Goal: Task Accomplishment & Management: Use online tool/utility

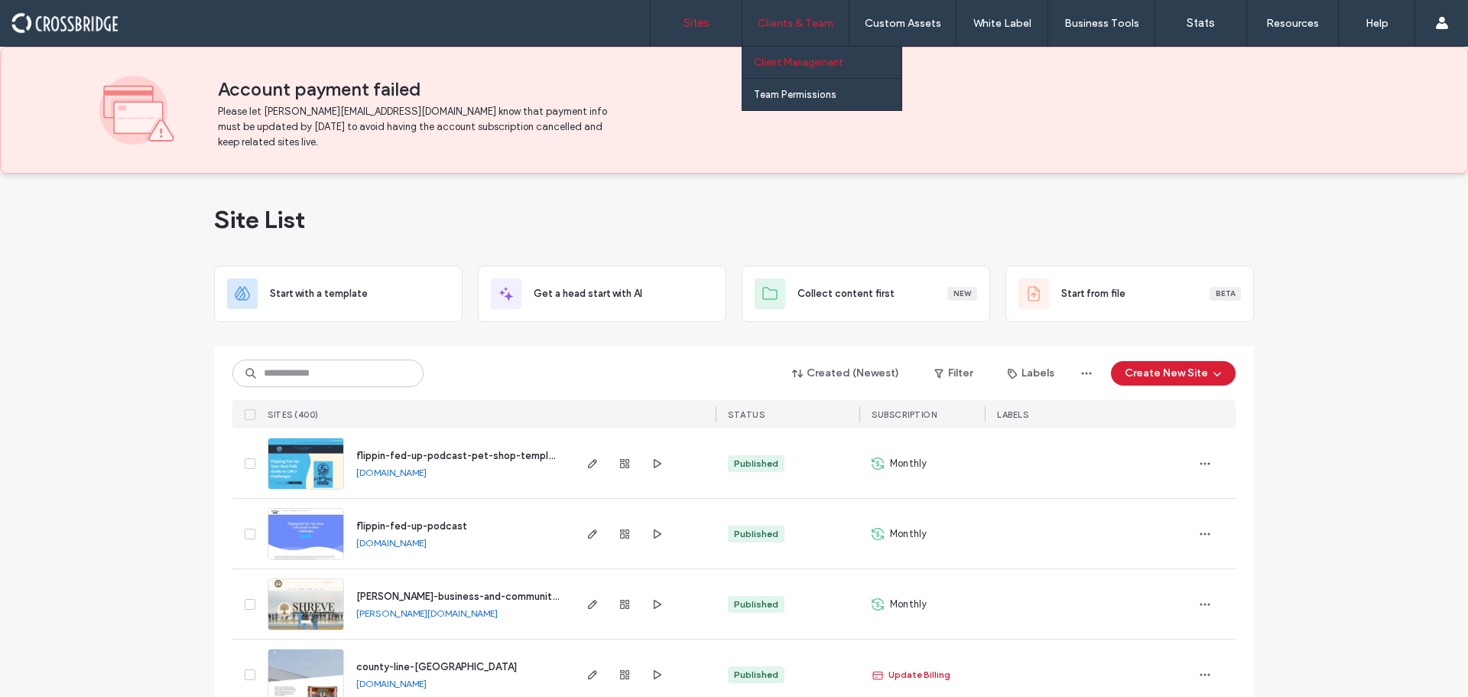
click at [818, 56] on link "Client Management" at bounding box center [828, 62] width 148 height 31
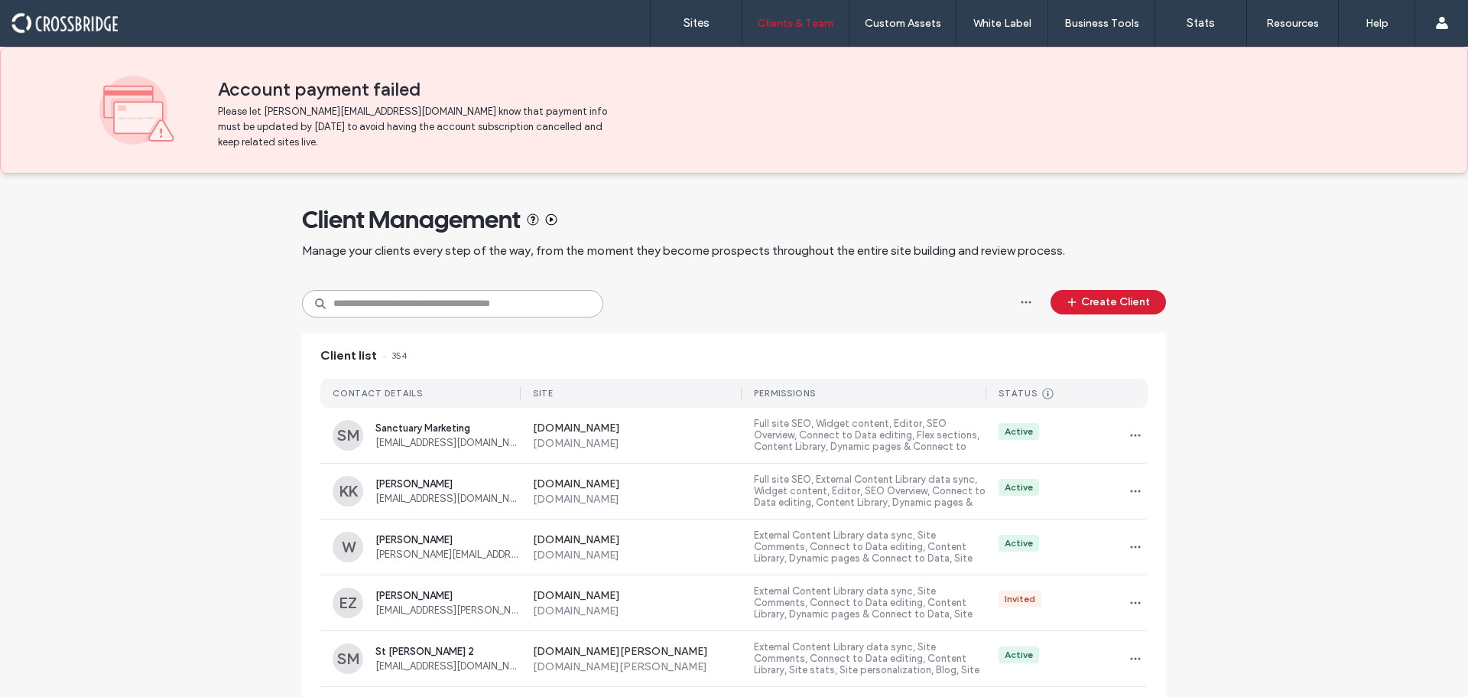
click at [462, 304] on input at bounding box center [452, 304] width 301 height 28
click at [498, 304] on input at bounding box center [452, 304] width 301 height 28
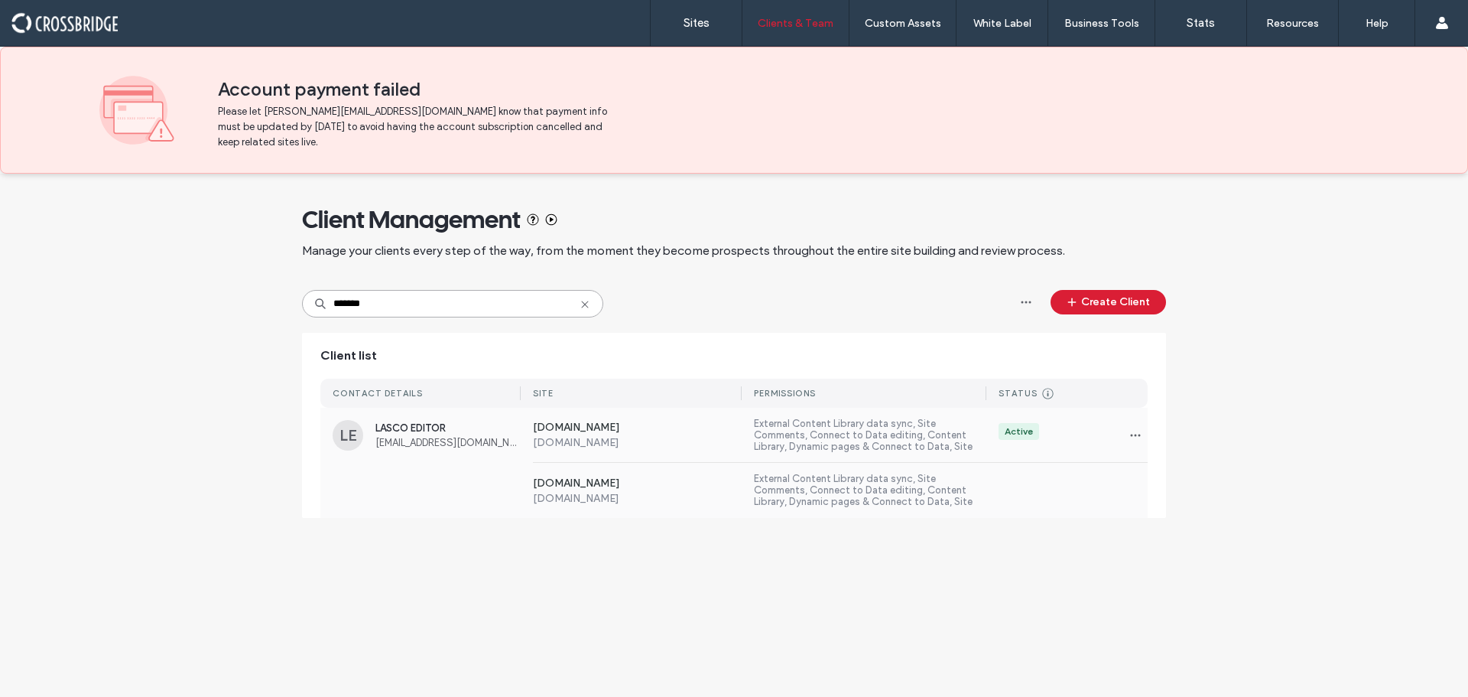
type input "*******"
click at [612, 462] on hr at bounding box center [840, 462] width 615 height 1
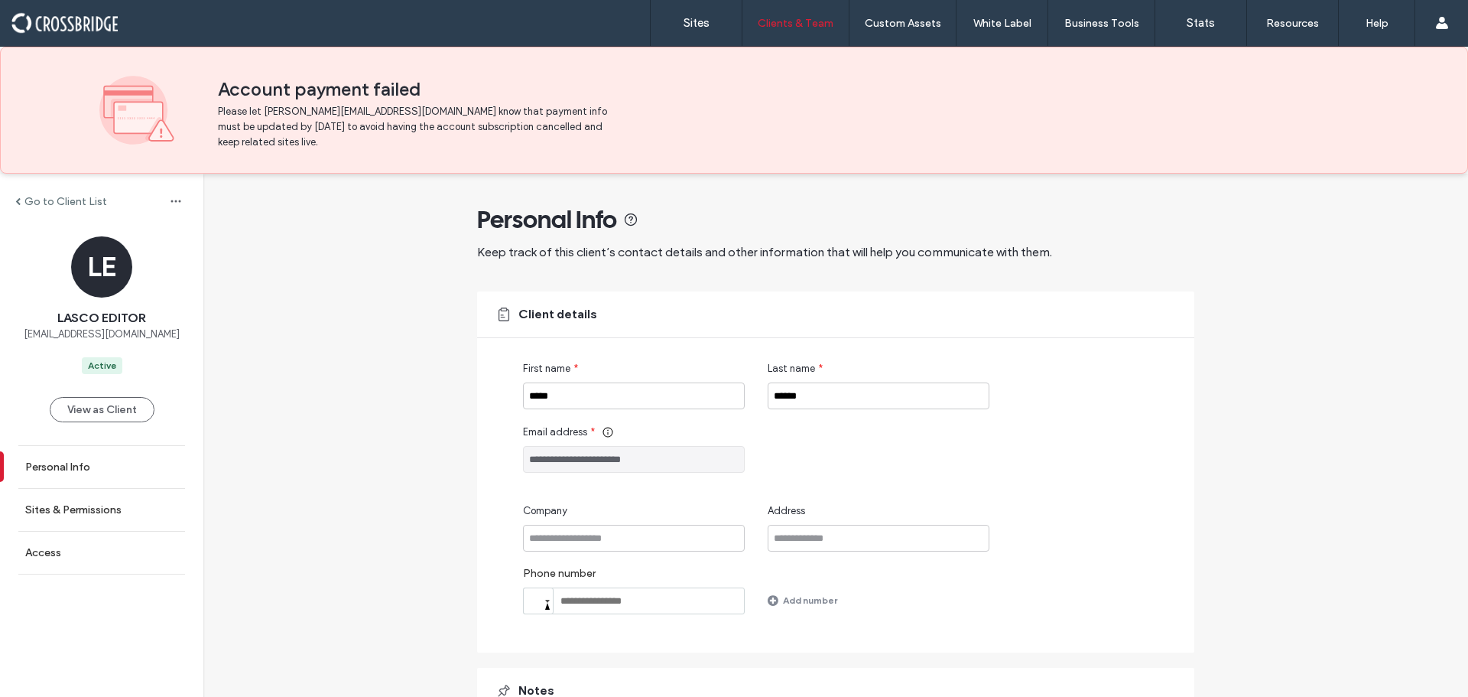
scroll to position [142, 0]
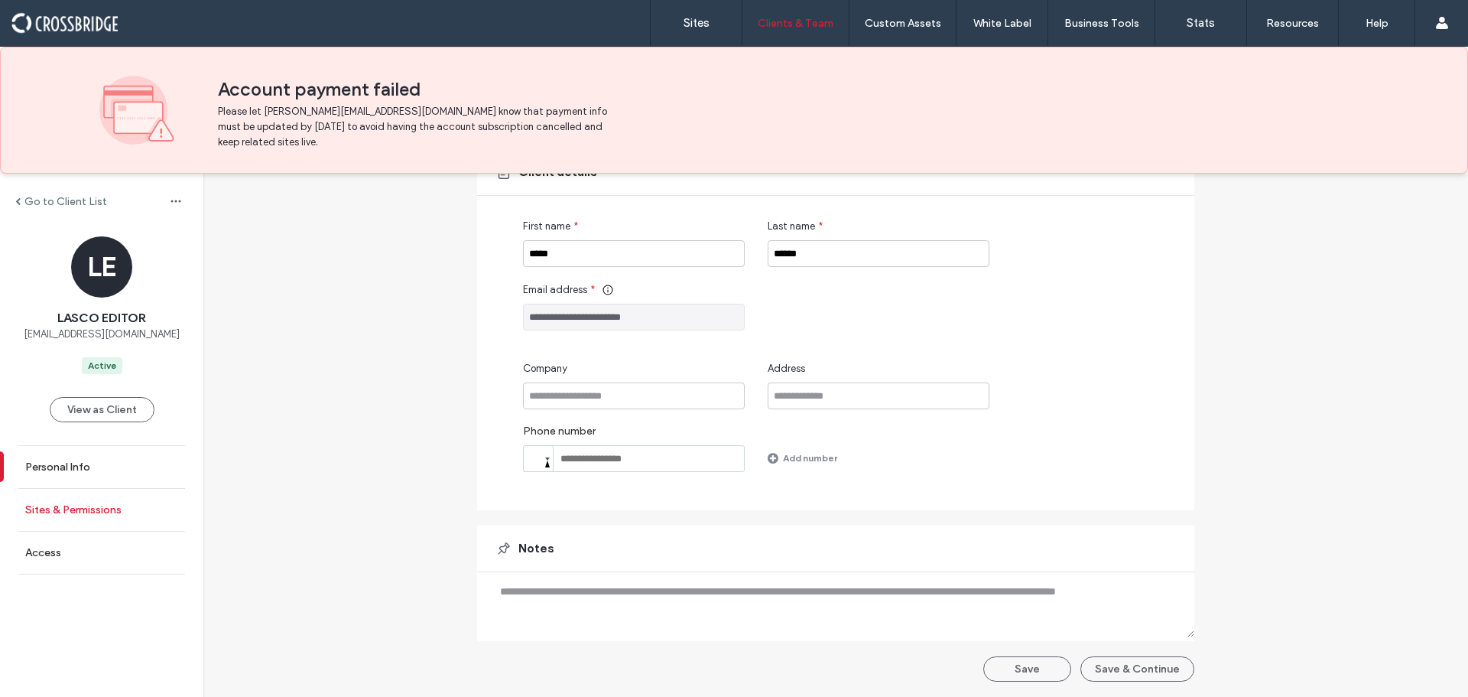
click at [34, 515] on label "Sites & Permissions" at bounding box center [73, 509] width 96 height 13
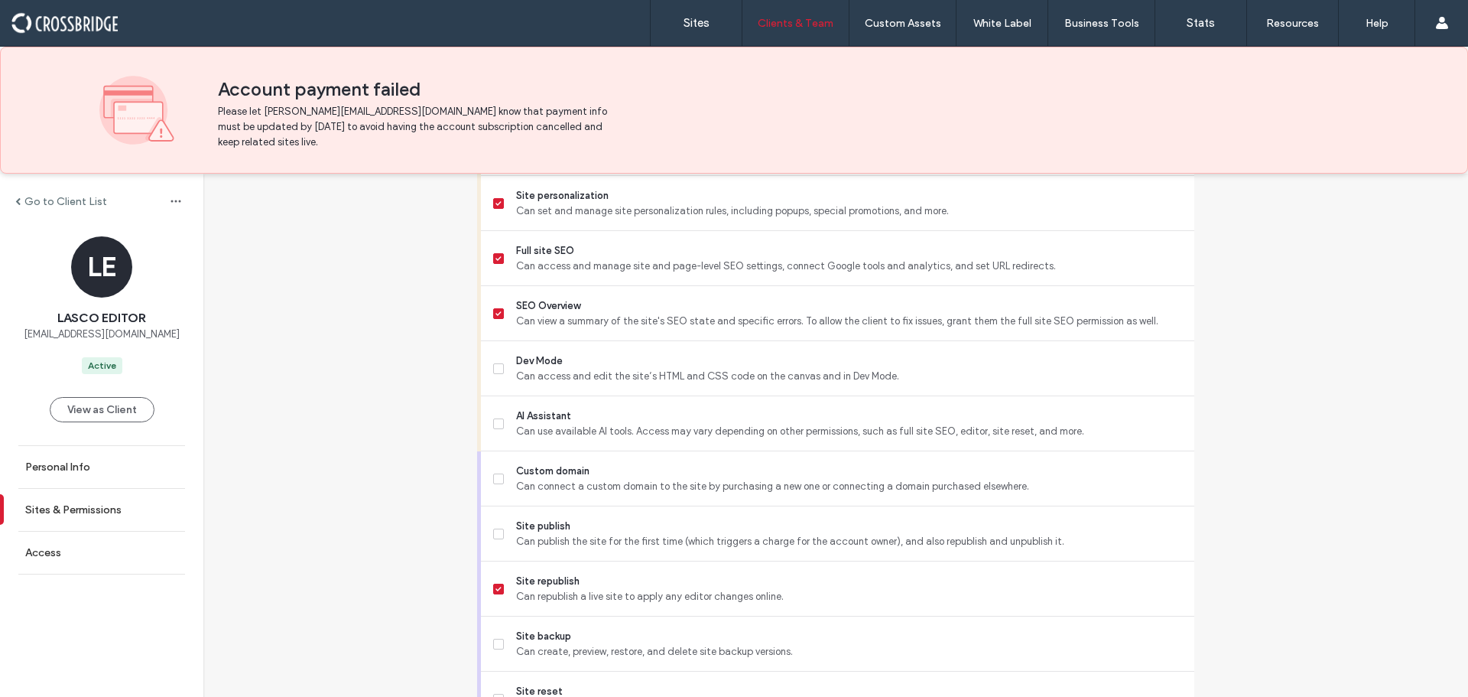
scroll to position [1470, 0]
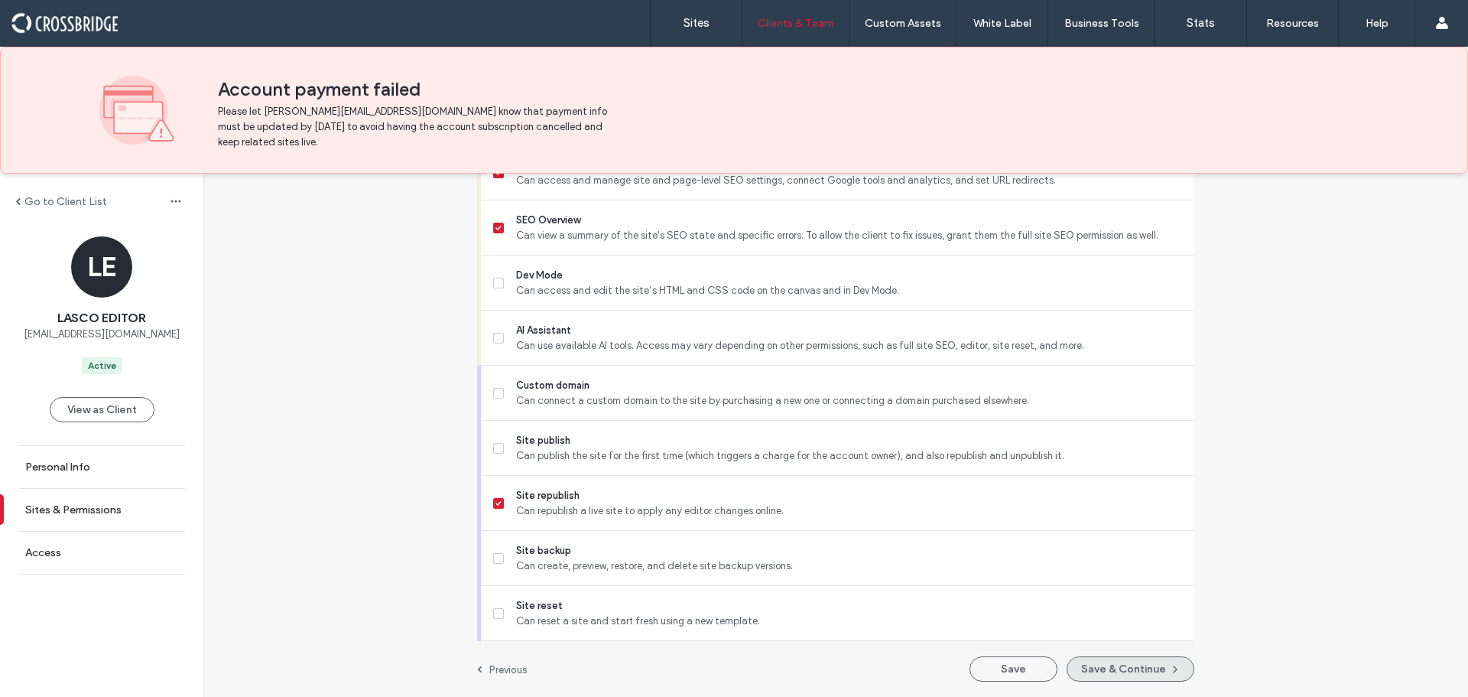
click at [1136, 667] on button "Save & Continue" at bounding box center [1131, 668] width 128 height 25
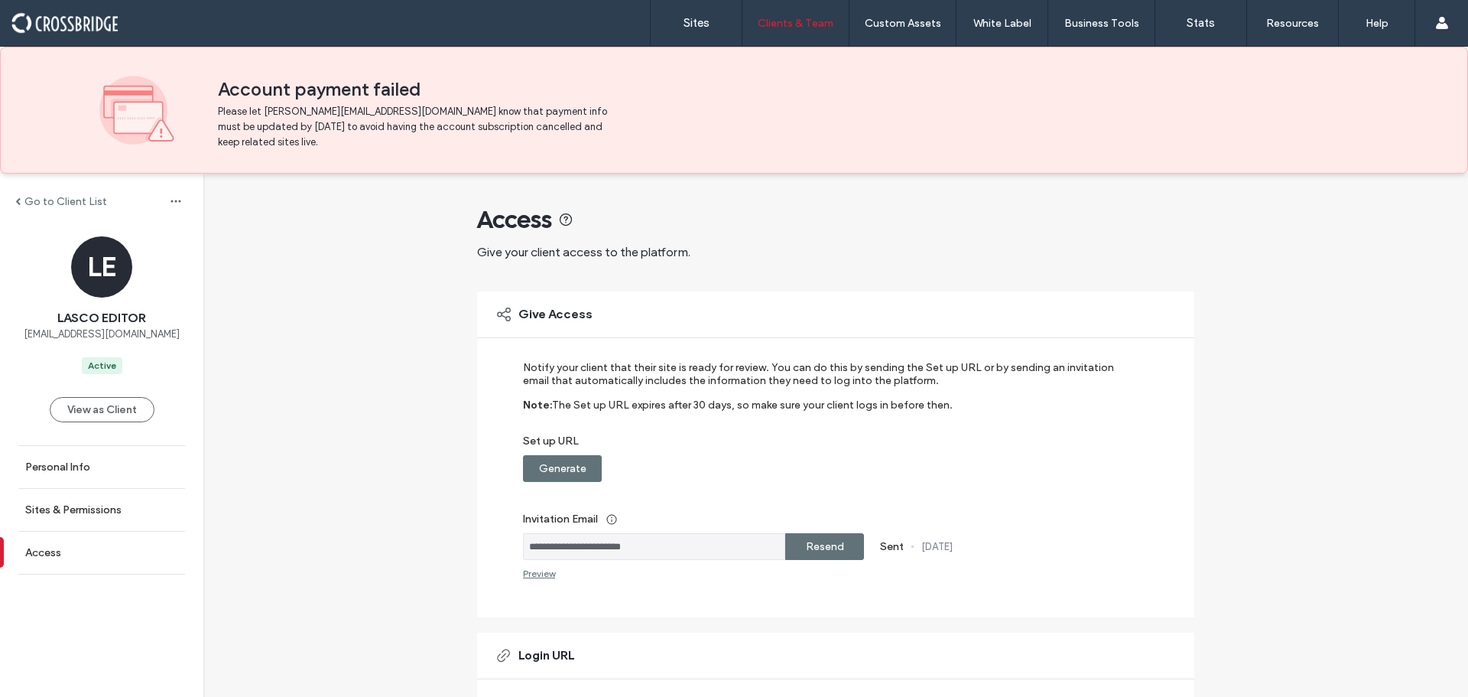
click at [559, 475] on label "Generate" at bounding box center [562, 468] width 47 height 28
click at [840, 547] on div "Resend" at bounding box center [824, 546] width 79 height 27
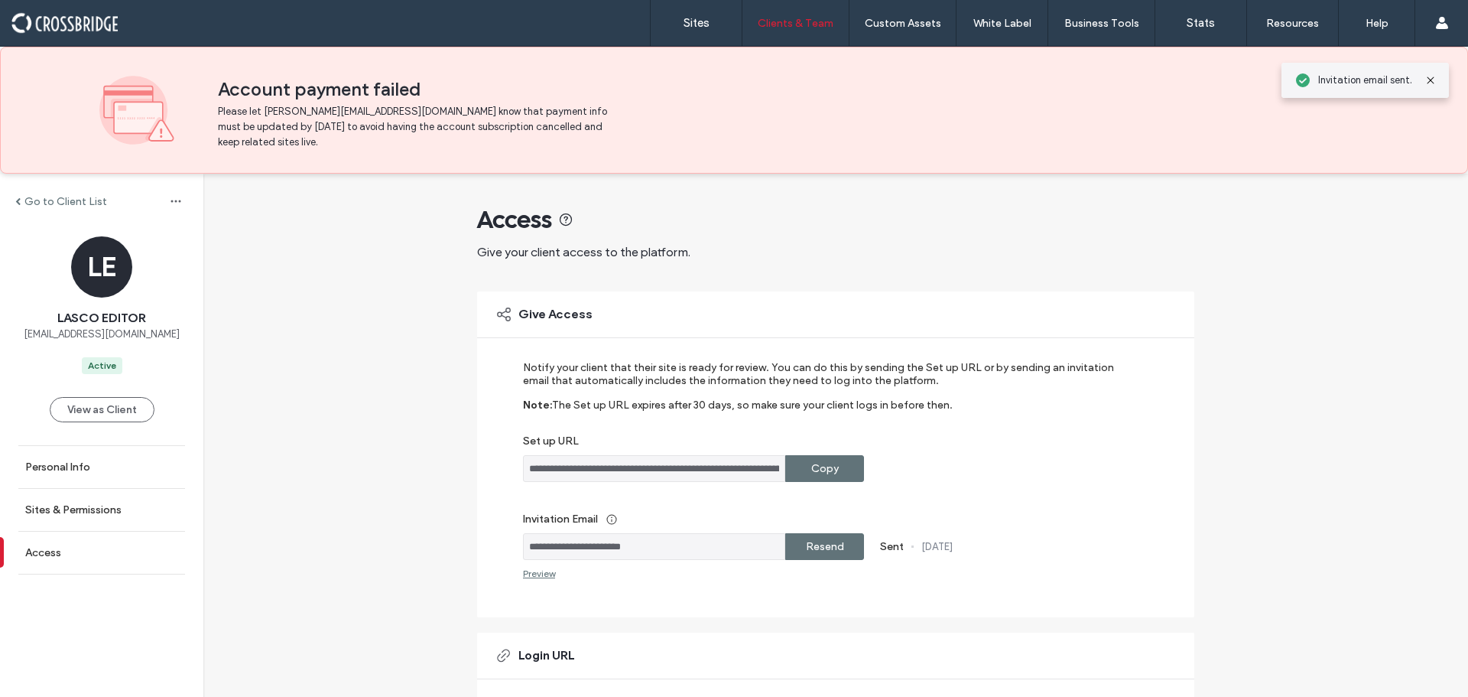
click at [811, 463] on label "Copy" at bounding box center [825, 468] width 28 height 28
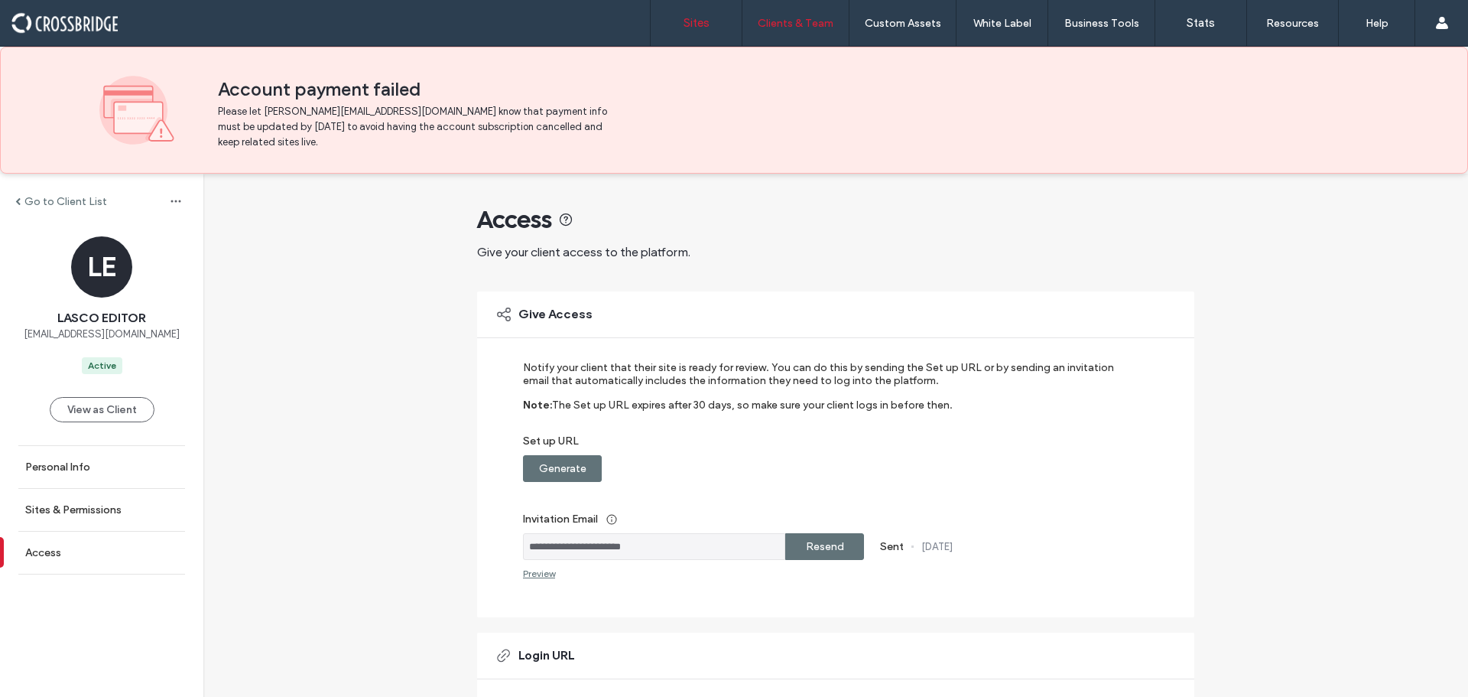
click at [677, 15] on link "Sites" at bounding box center [696, 23] width 91 height 46
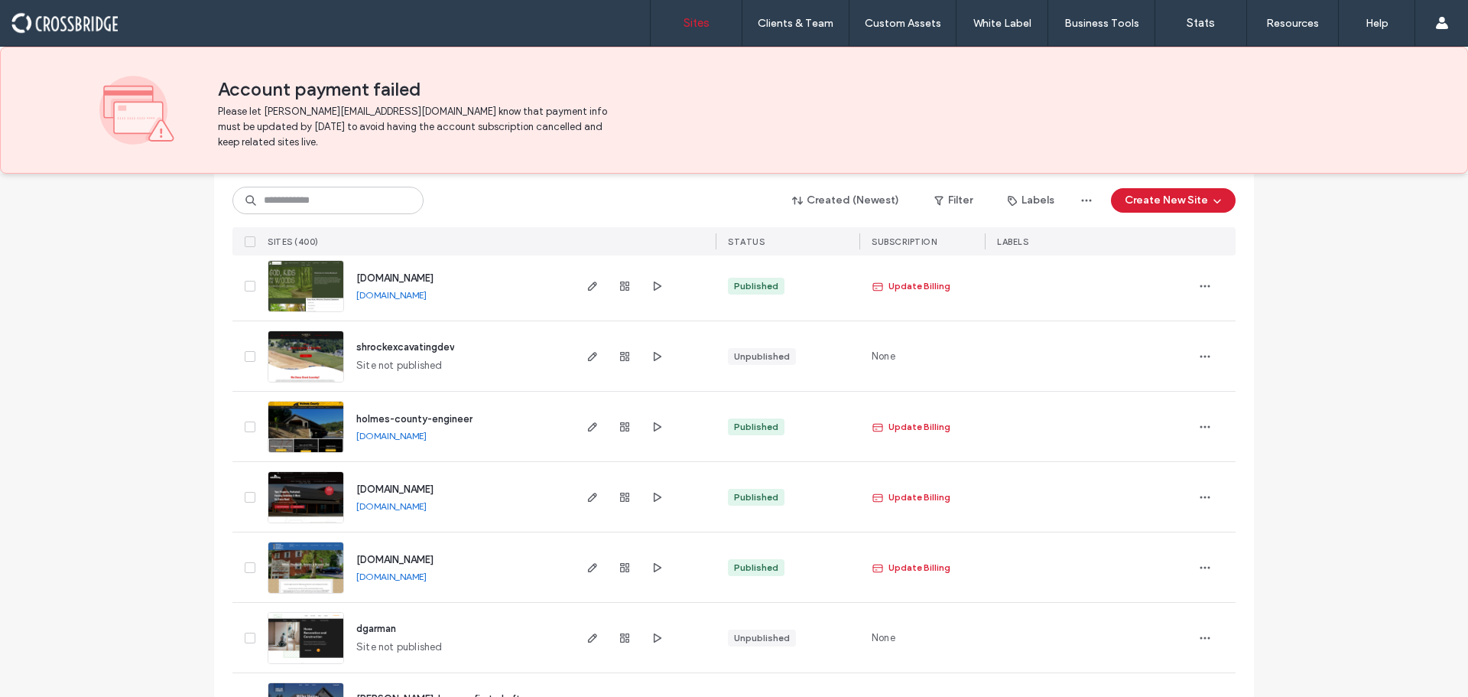
scroll to position [1070, 0]
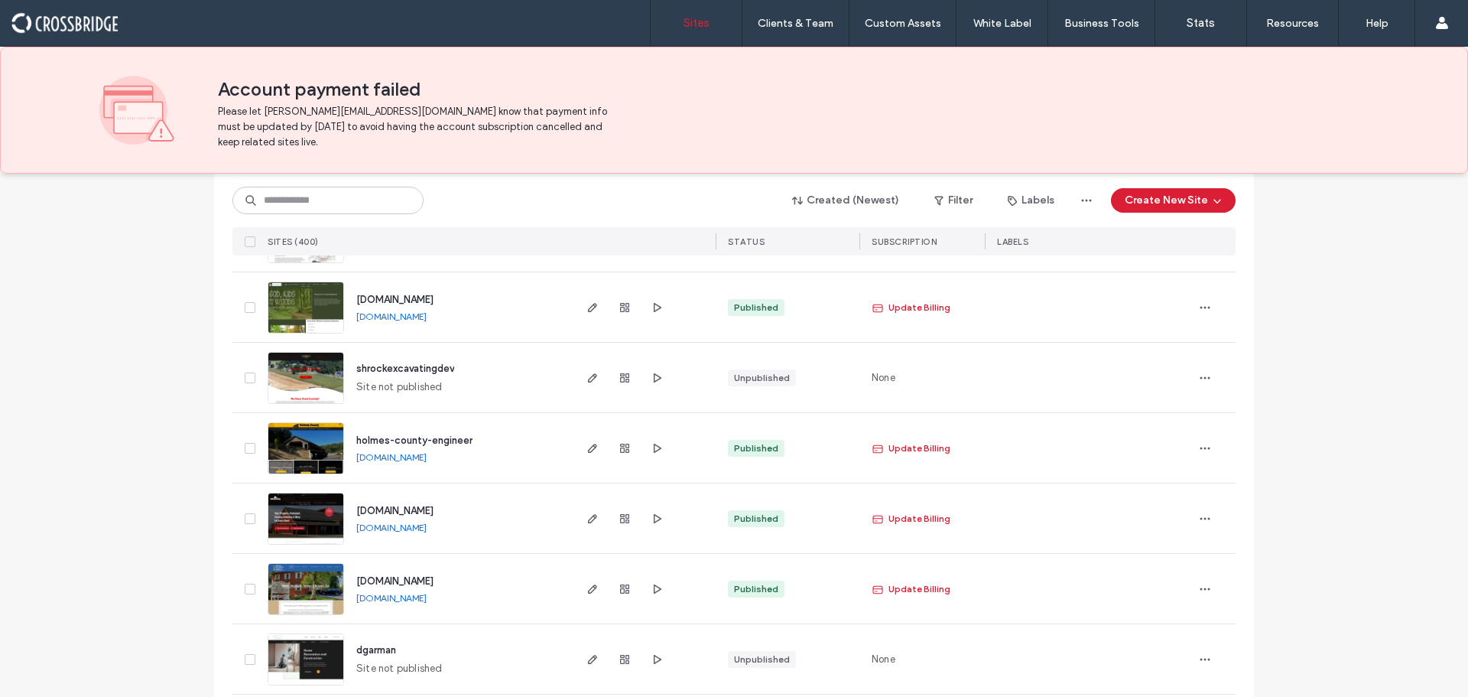
click at [319, 444] on img at bounding box center [305, 475] width 75 height 104
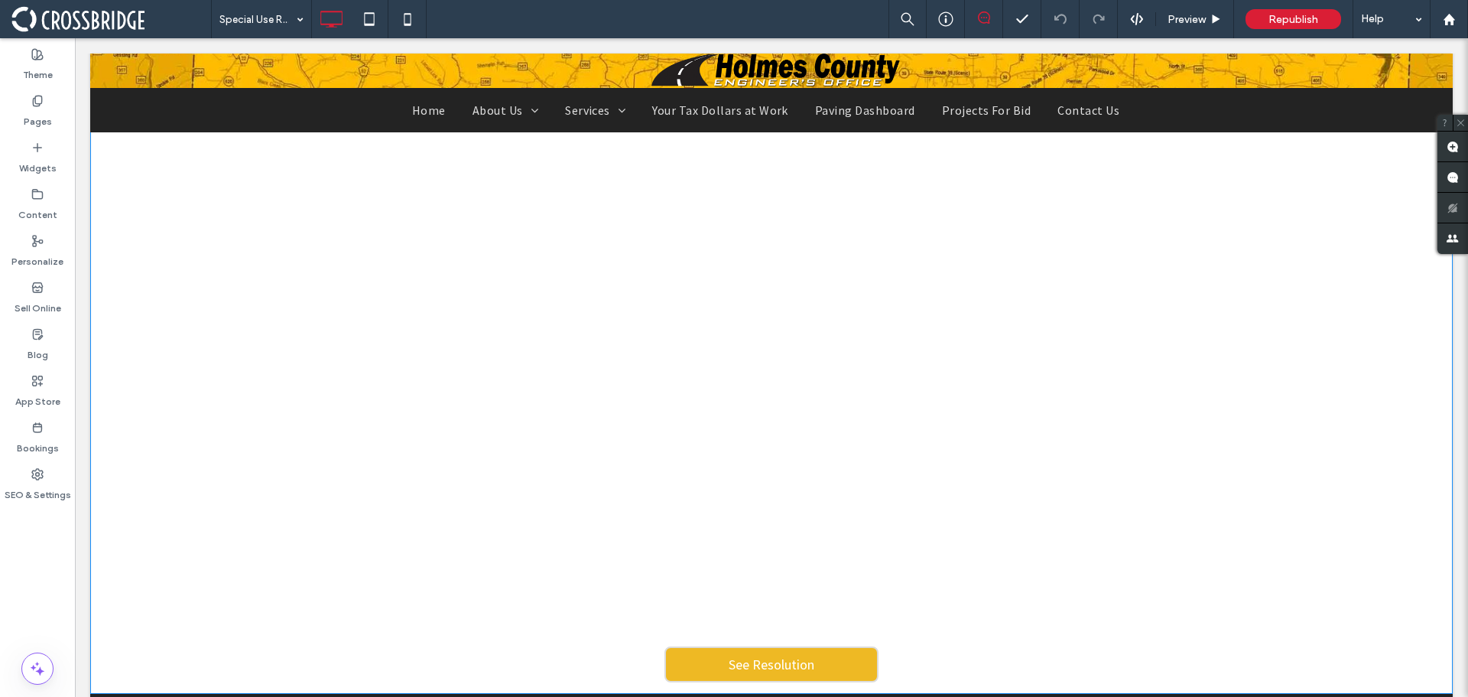
scroll to position [229, 0]
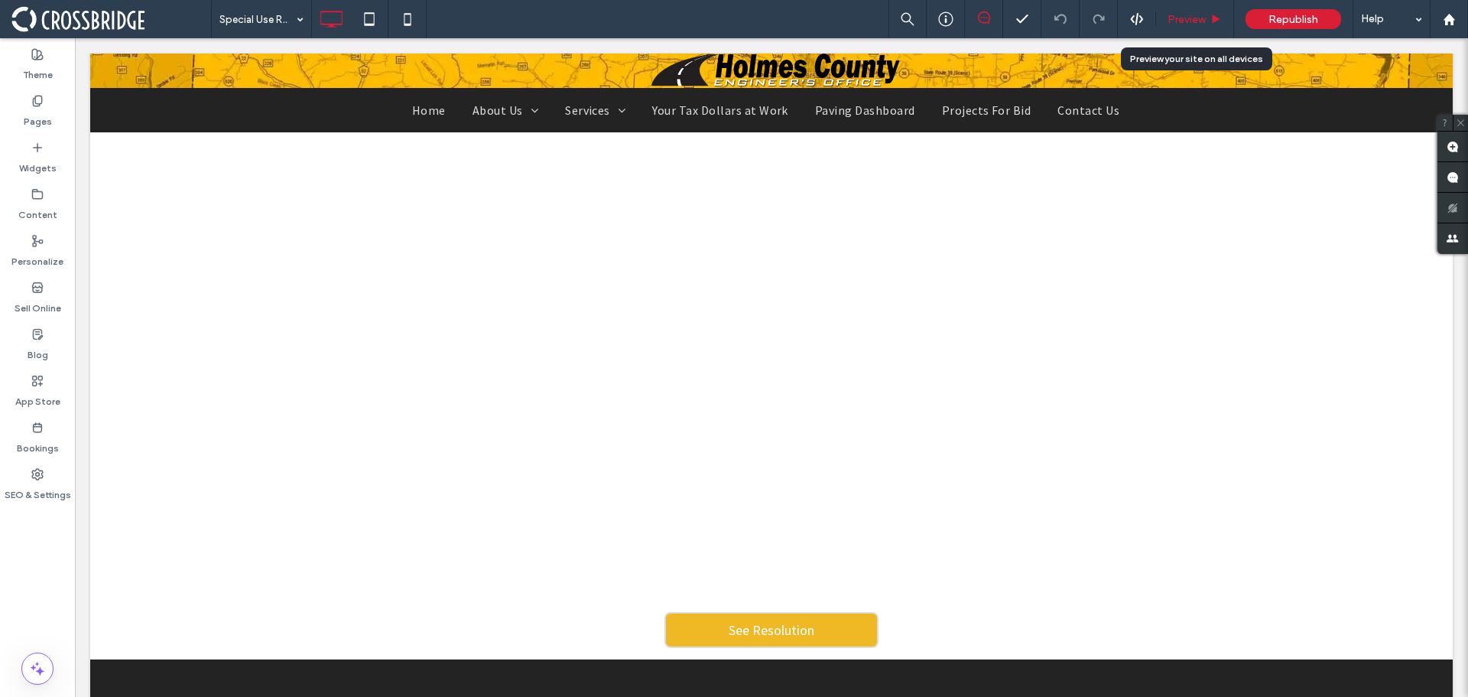
click at [1193, 18] on span "Preview" at bounding box center [1187, 19] width 38 height 13
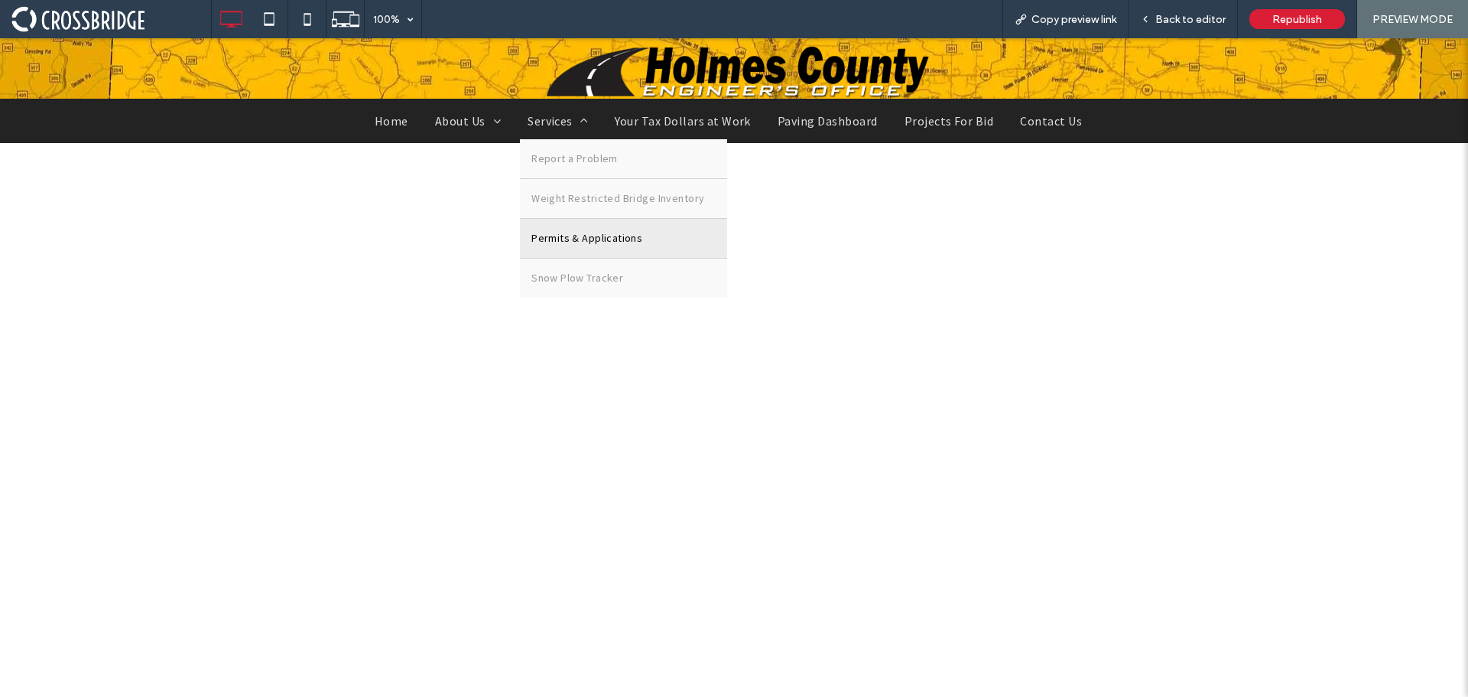
click at [564, 239] on span "Permits & Applications" at bounding box center [586, 238] width 111 height 16
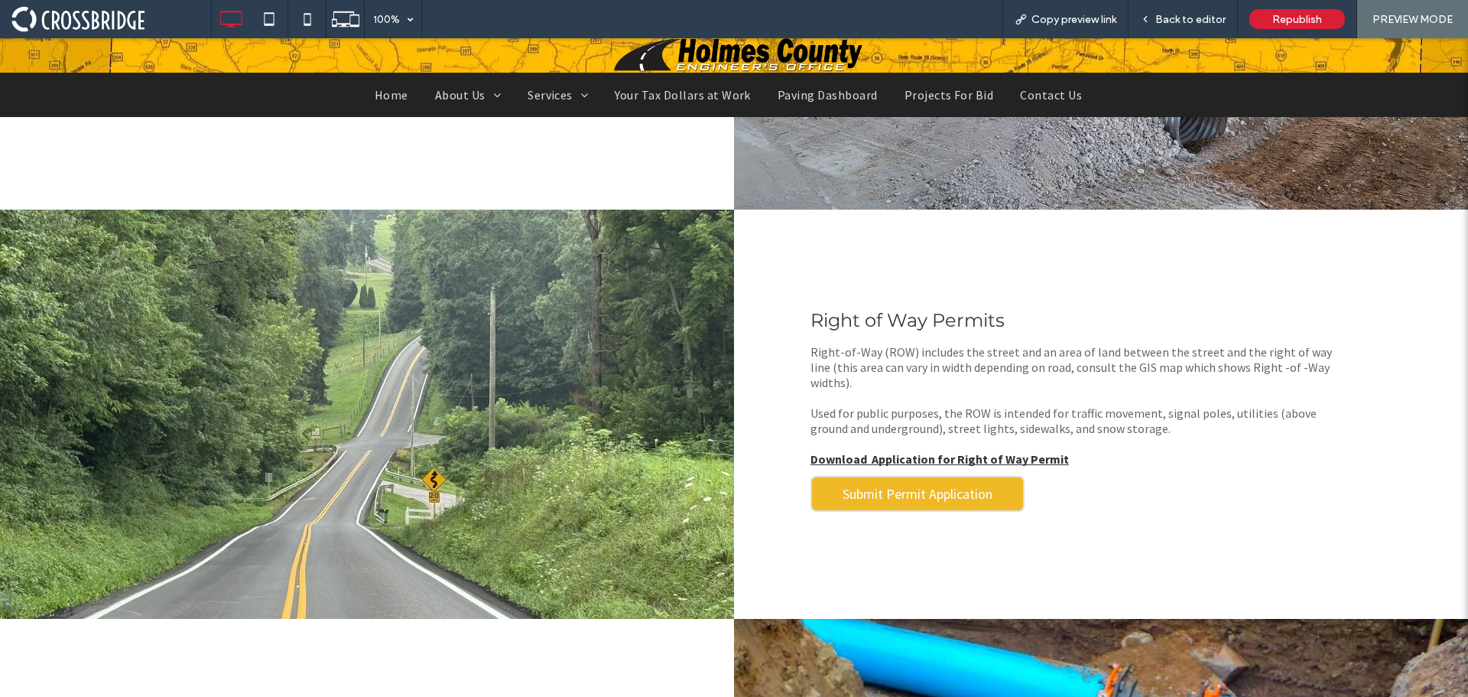
scroll to position [662, 0]
click at [903, 495] on span "Submit Permit Application" at bounding box center [918, 494] width 150 height 18
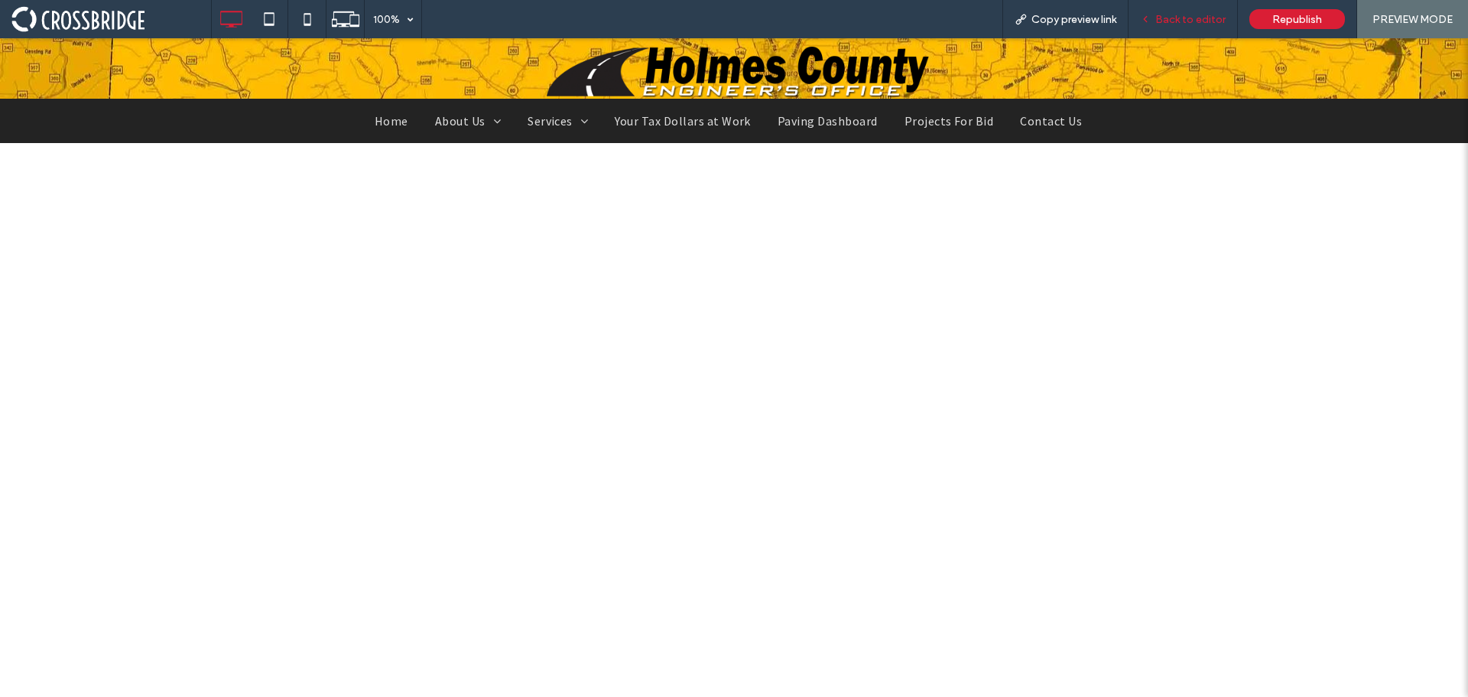
click at [1183, 11] on div "Back to editor" at bounding box center [1183, 19] width 109 height 38
click at [1185, 16] on span "Back to editor" at bounding box center [1190, 19] width 70 height 13
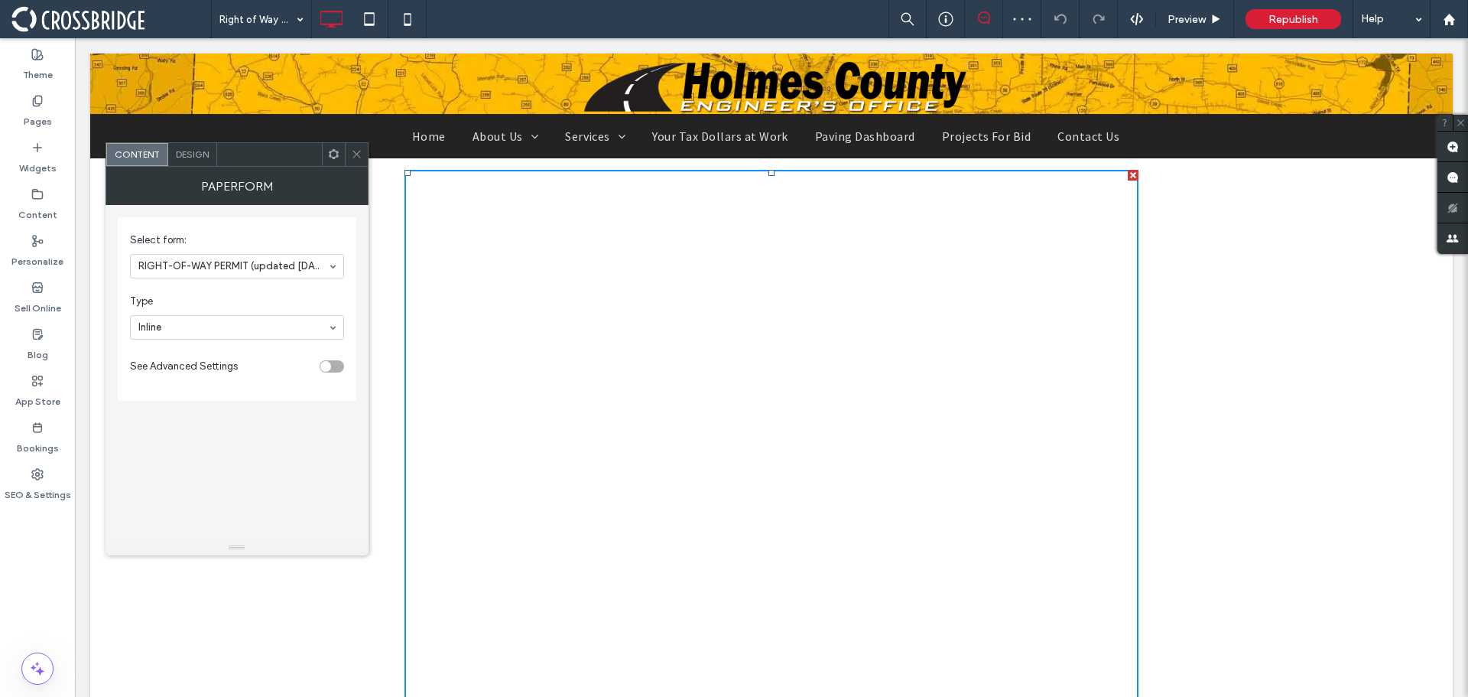
drag, startPoint x: 357, startPoint y: 147, endPoint x: 593, endPoint y: 132, distance: 236.8
click at [357, 147] on span at bounding box center [356, 154] width 11 height 23
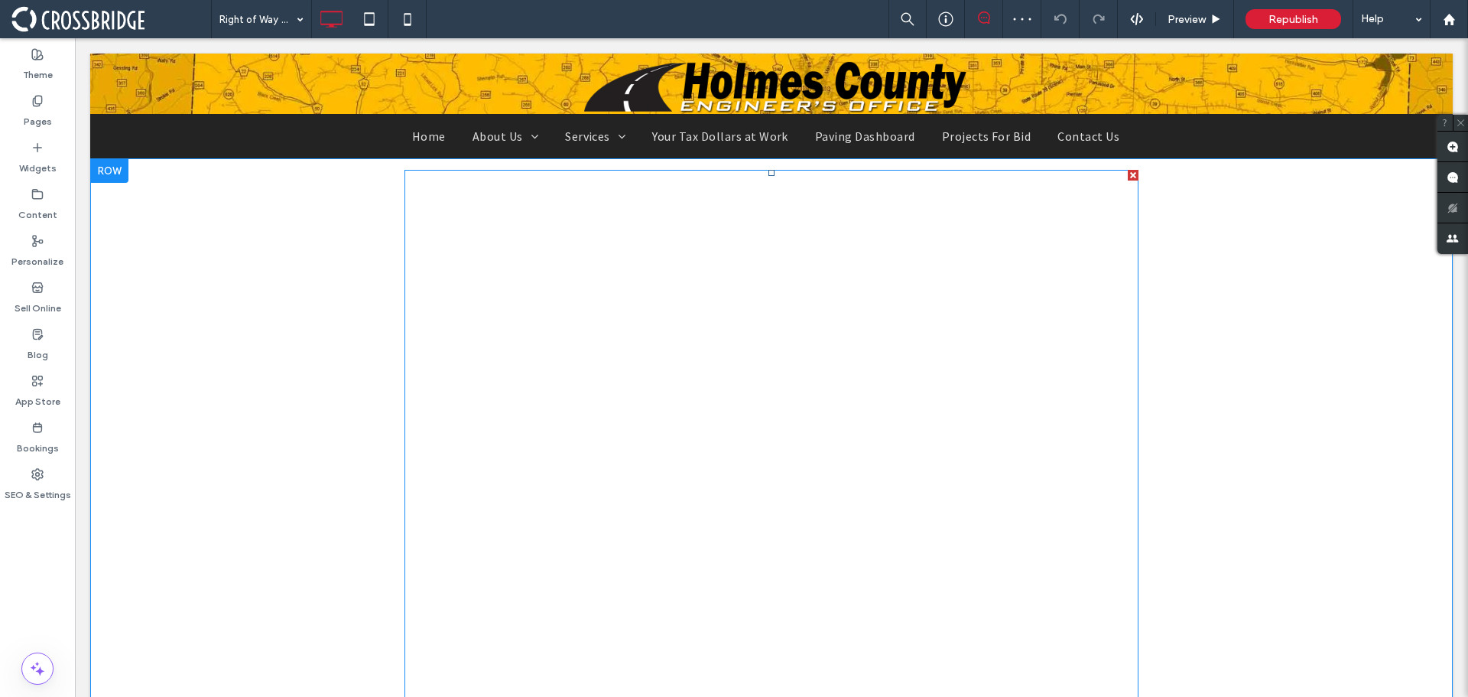
click at [1128, 174] on div at bounding box center [1133, 175] width 11 height 11
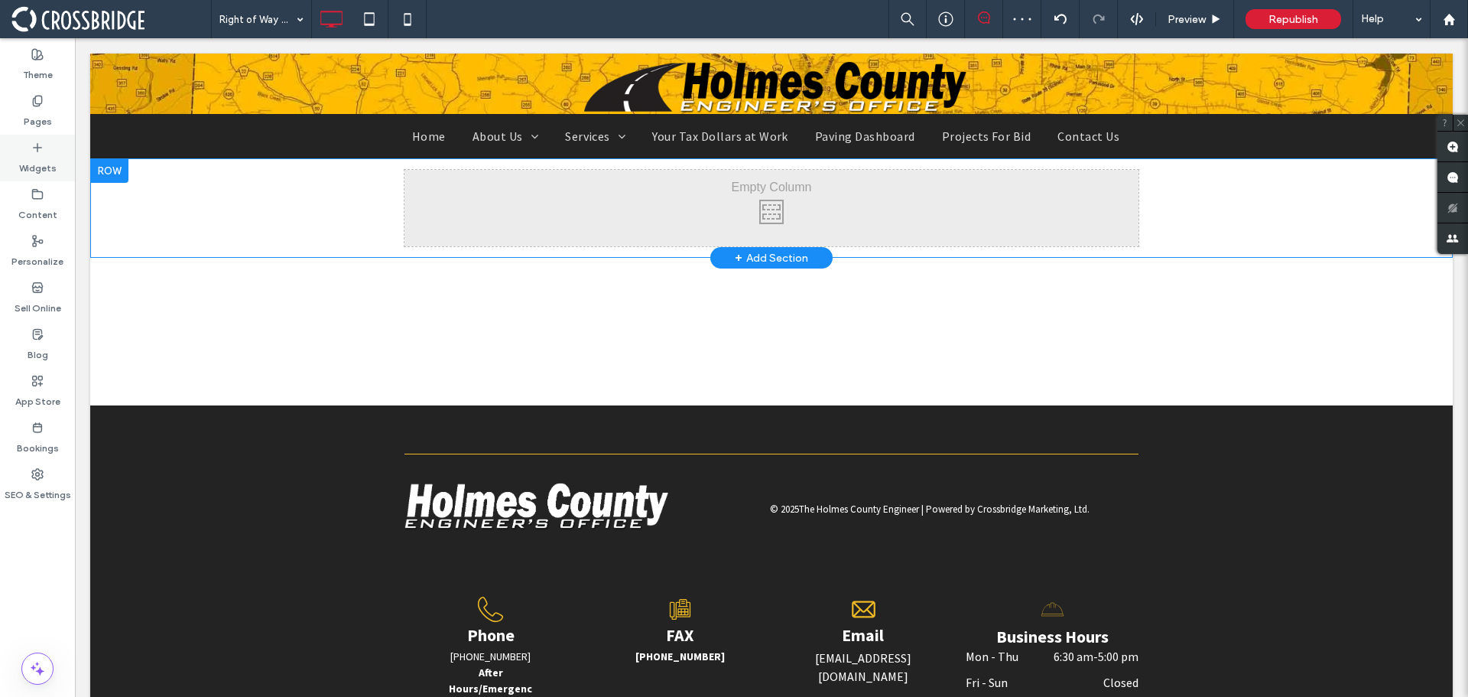
click at [41, 150] on icon at bounding box center [37, 147] width 12 height 12
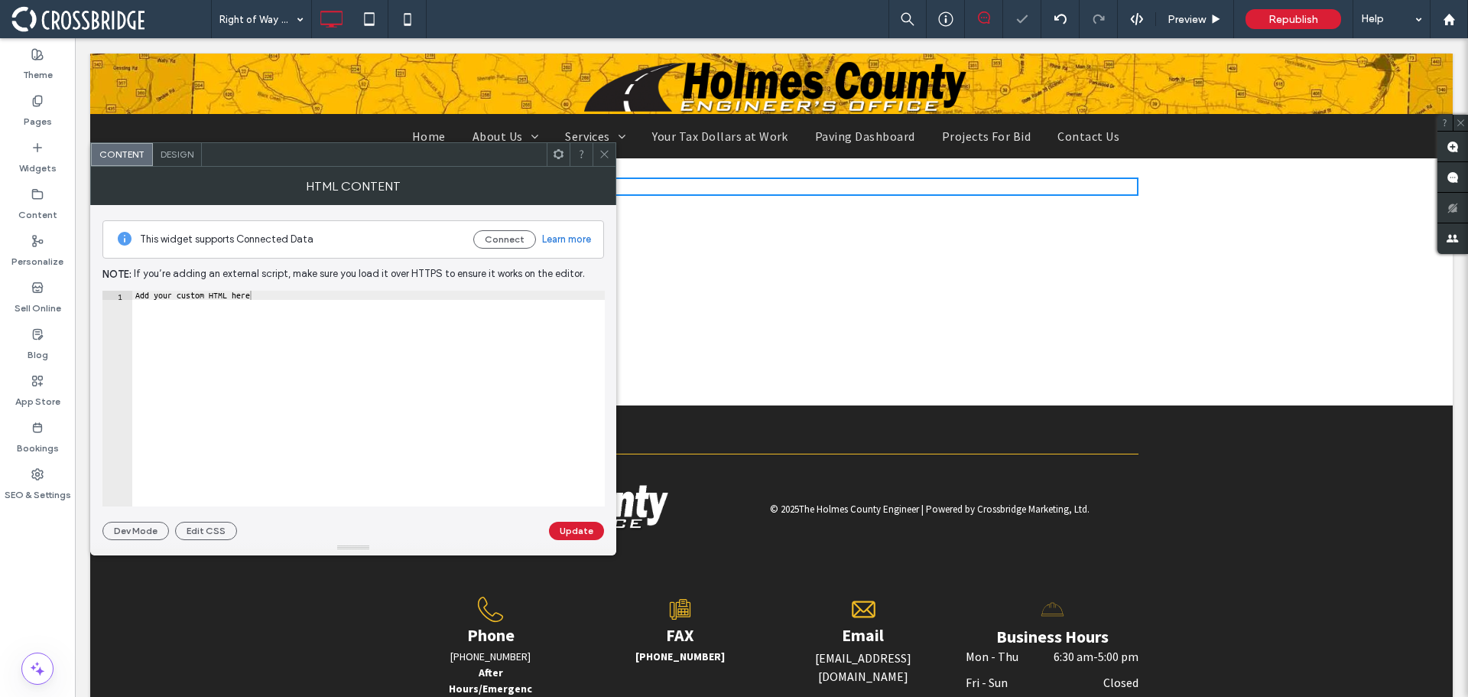
click at [271, 300] on div "Add your custom HTML here" at bounding box center [368, 408] width 473 height 234
paste textarea "**********"
type textarea "**********"
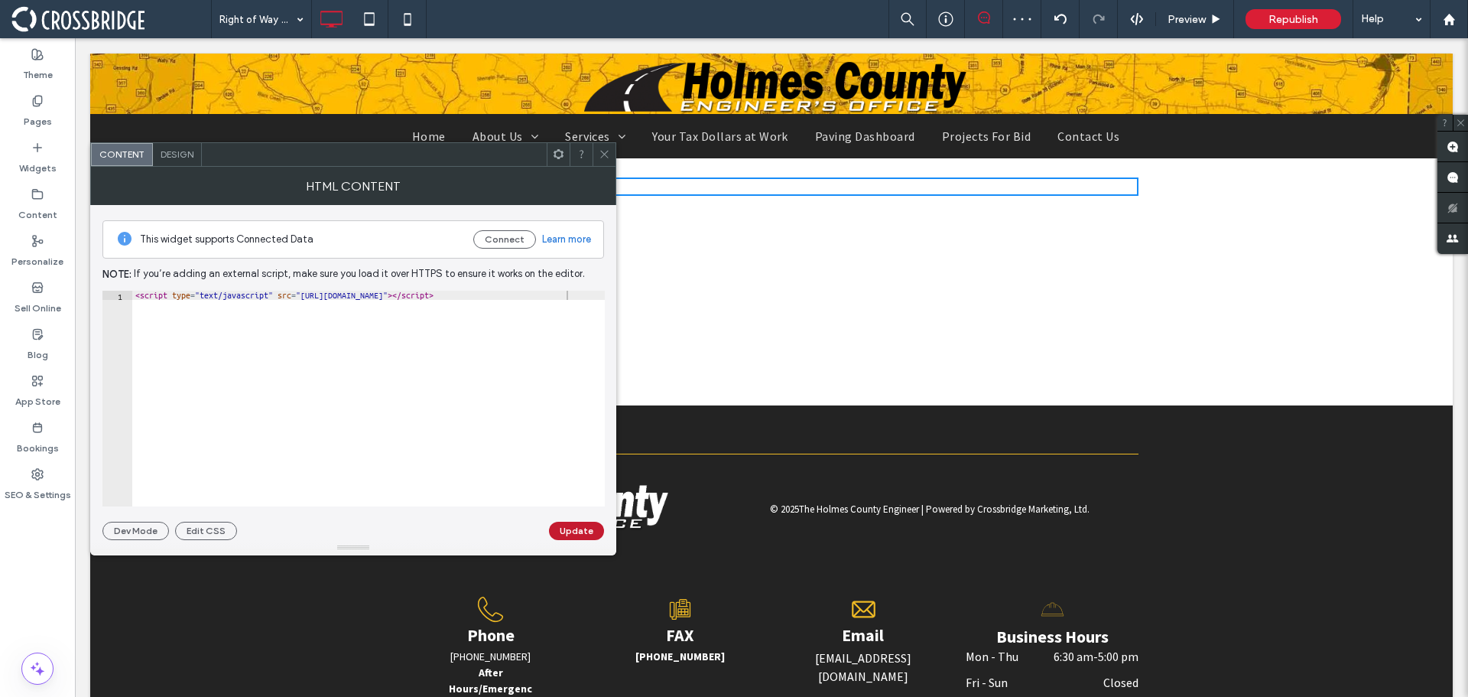
click at [581, 534] on button "Update" at bounding box center [576, 530] width 55 height 18
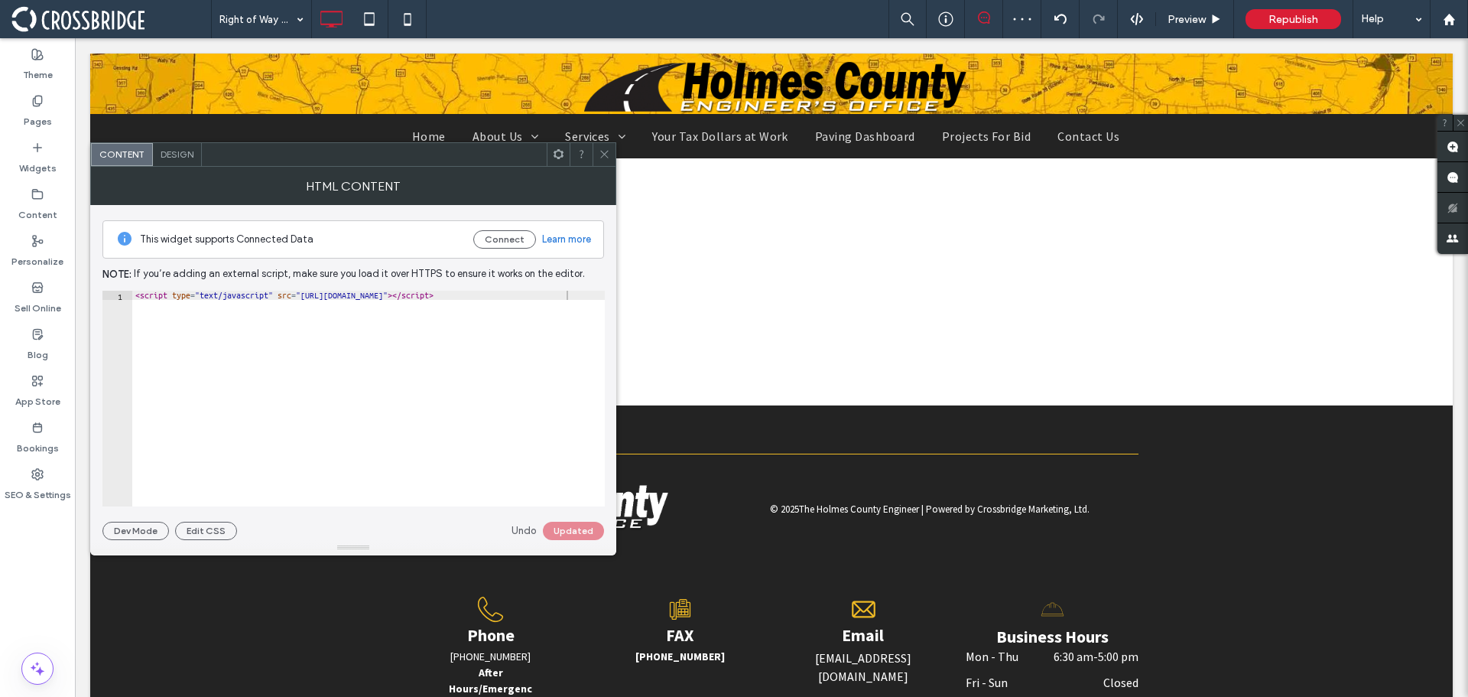
click at [605, 152] on icon at bounding box center [604, 153] width 11 height 11
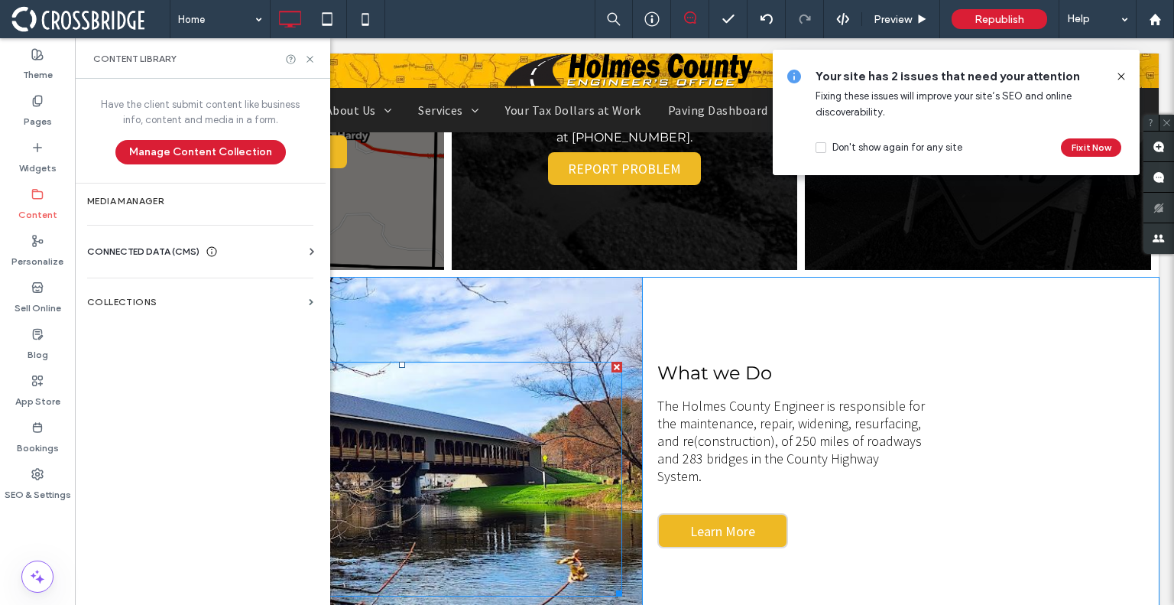
scroll to position [612, 0]
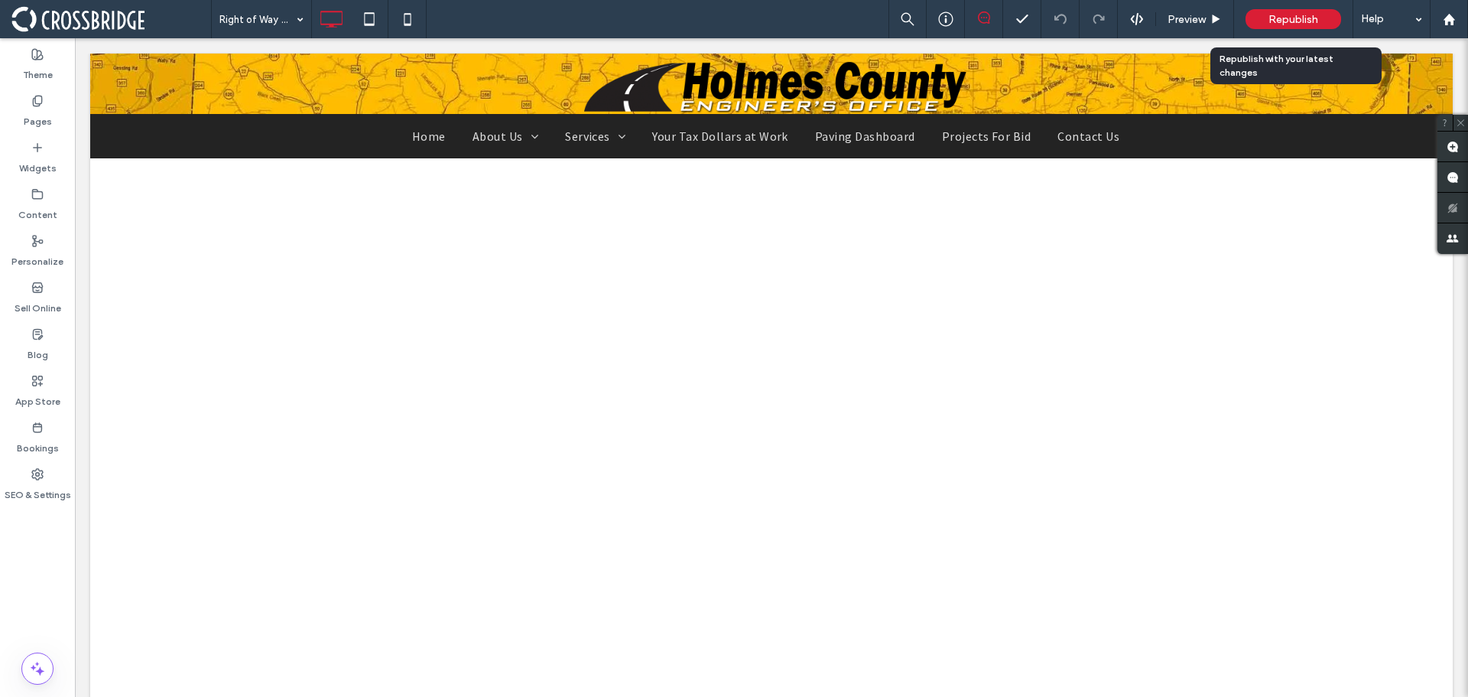
click at [1295, 21] on span "Republish" at bounding box center [1293, 19] width 50 height 13
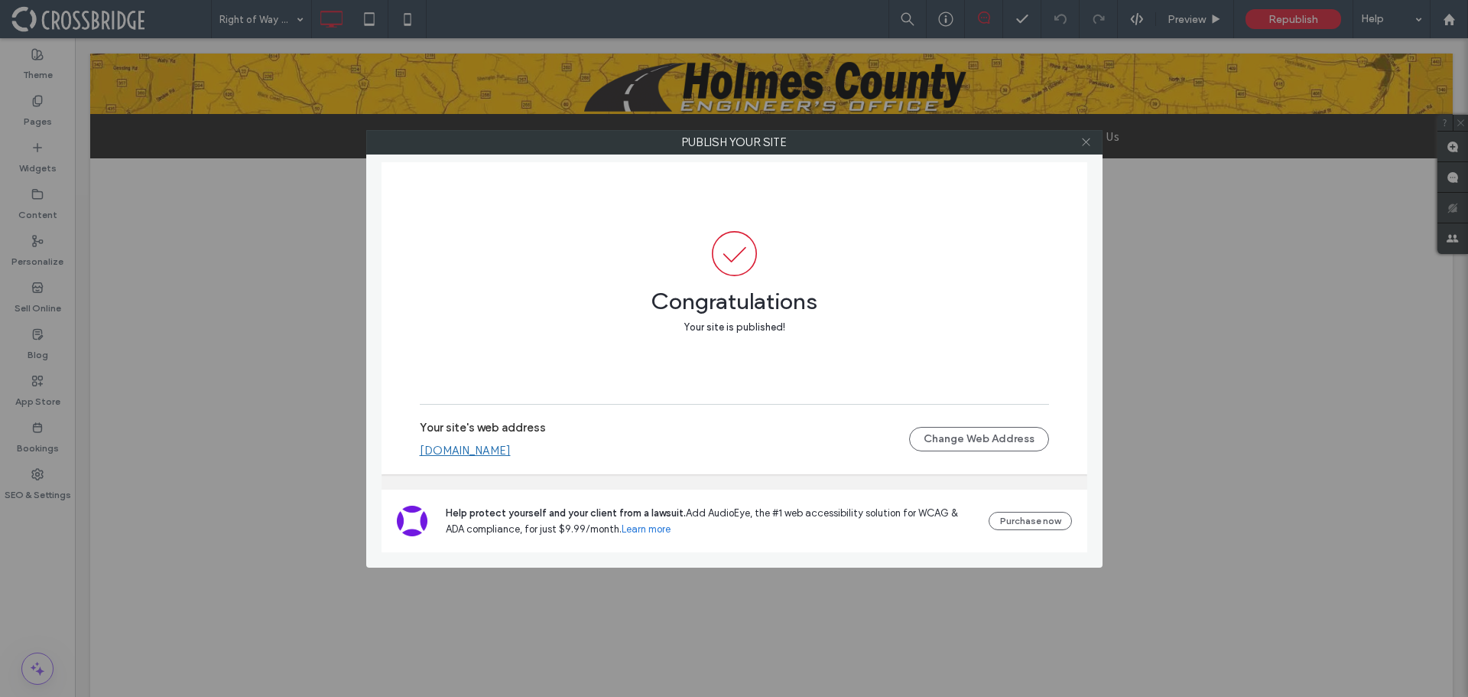
click at [1080, 138] on icon at bounding box center [1085, 141] width 11 height 11
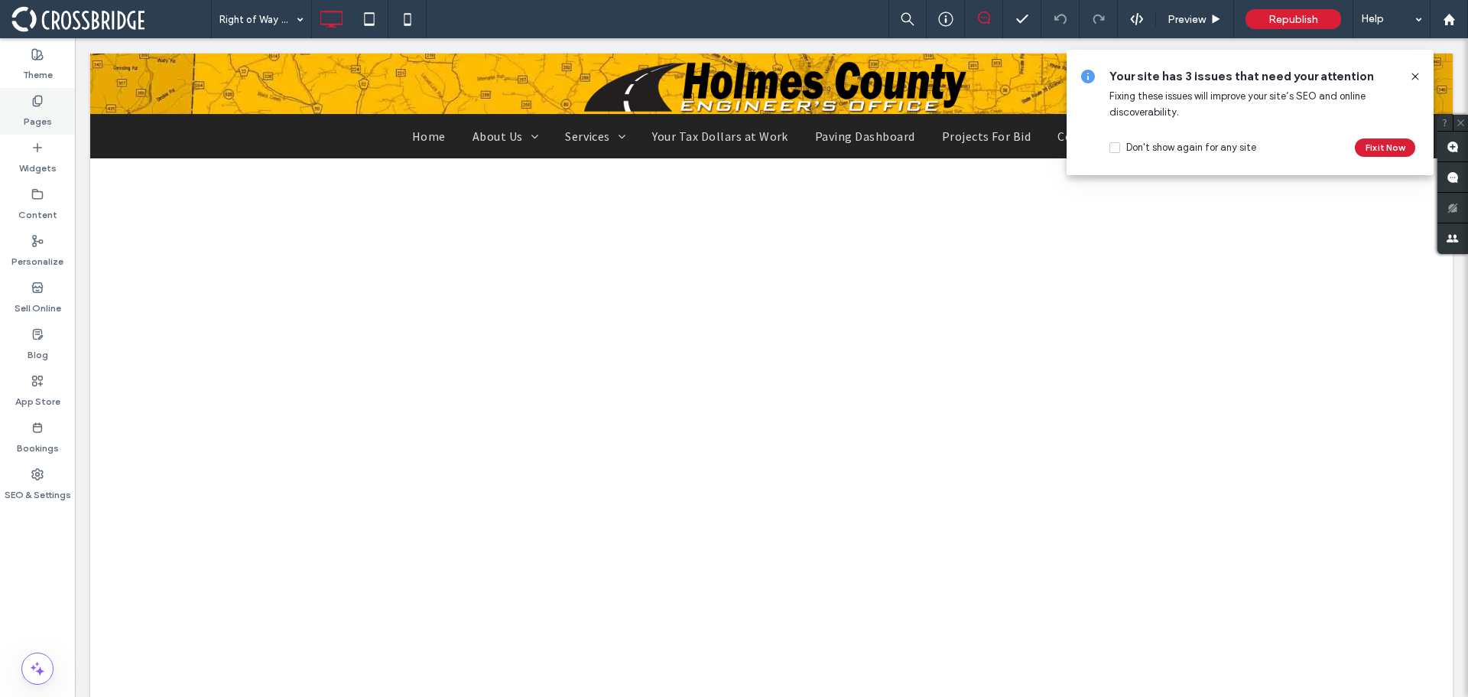
click at [24, 104] on div "Pages" at bounding box center [37, 111] width 75 height 47
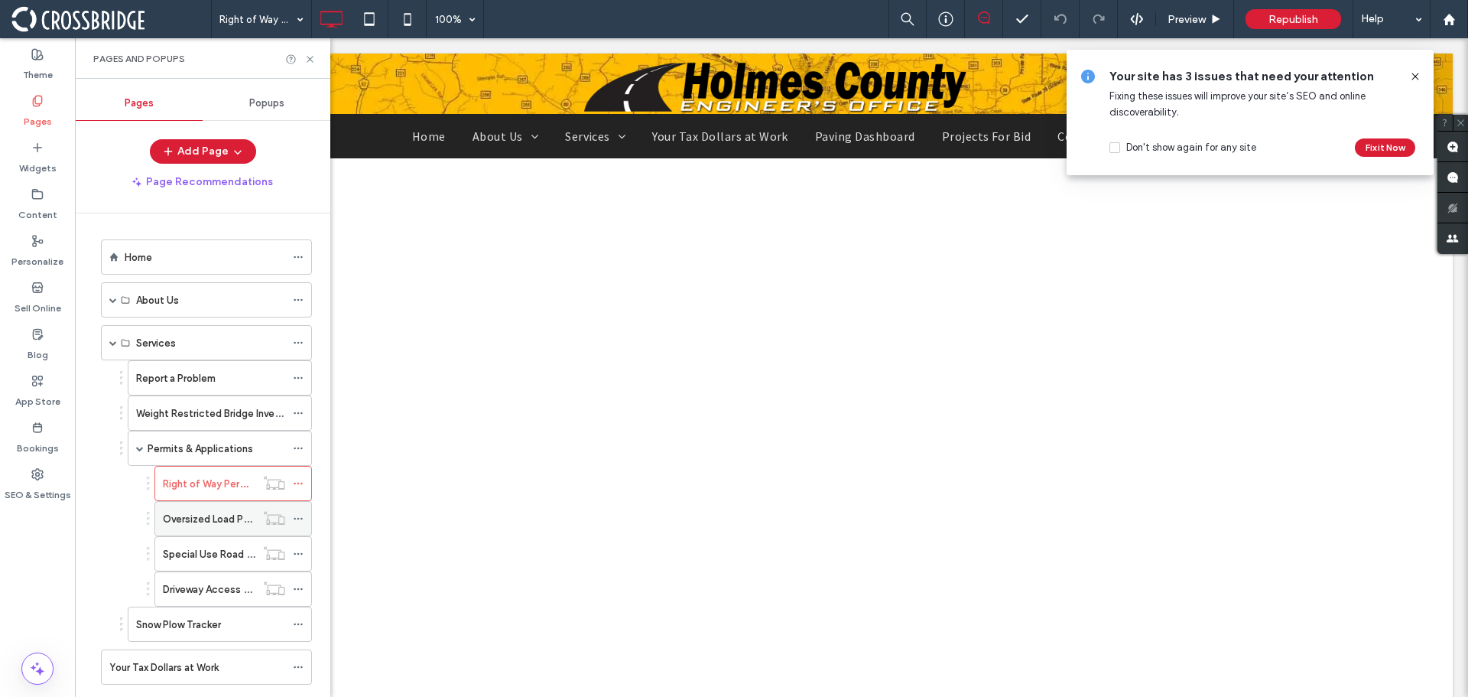
click at [215, 512] on label "Oversized Load Permit Application" at bounding box center [243, 518] width 160 height 27
drag, startPoint x: 307, startPoint y: 54, endPoint x: 588, endPoint y: 79, distance: 281.7
click at [307, 54] on icon at bounding box center [309, 59] width 11 height 11
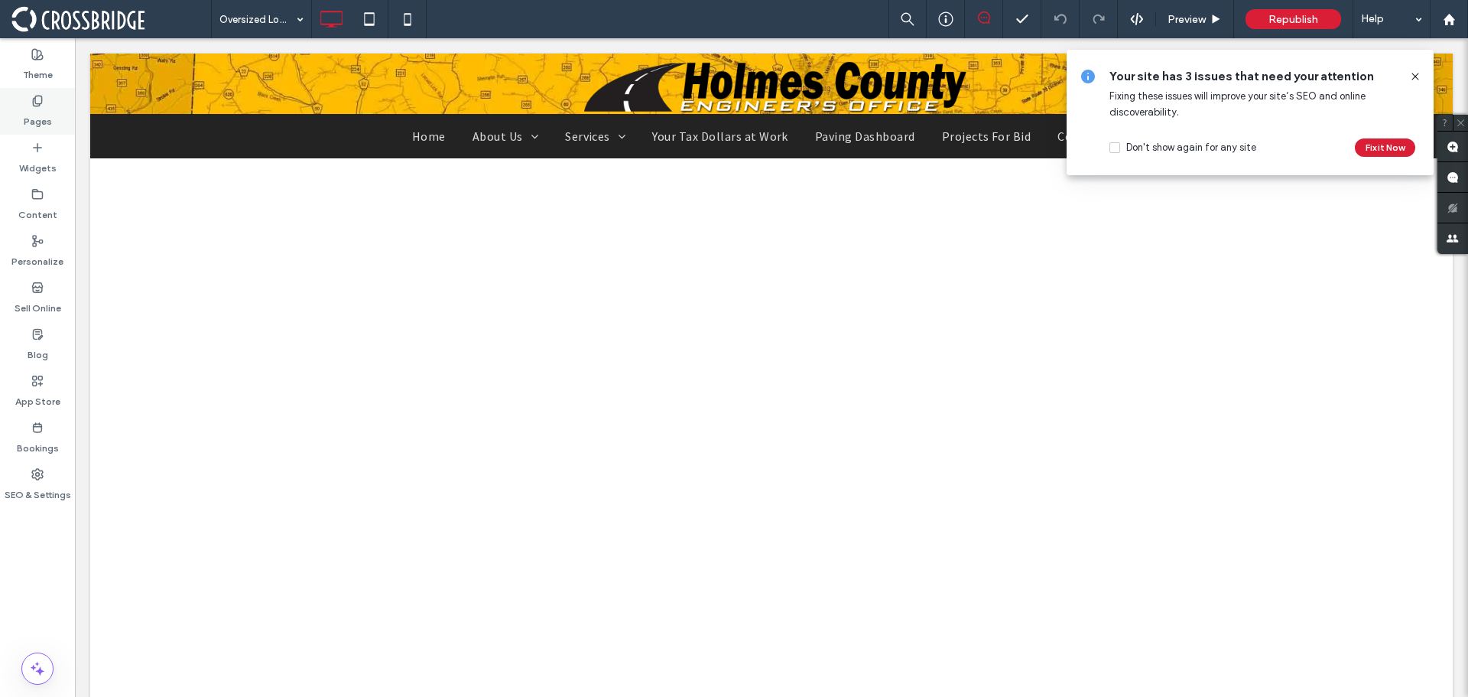
click at [40, 136] on div "Widgets" at bounding box center [37, 158] width 75 height 47
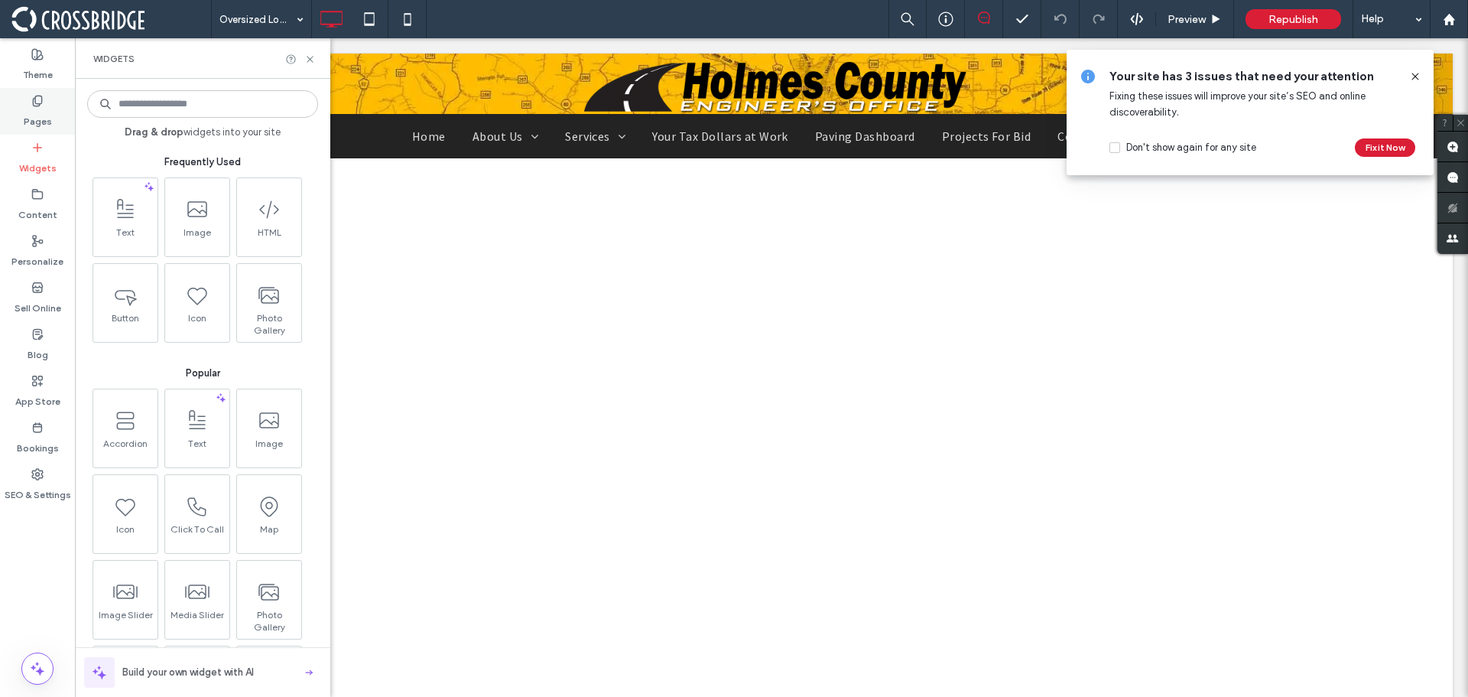
click at [40, 123] on label "Pages" at bounding box center [38, 117] width 28 height 21
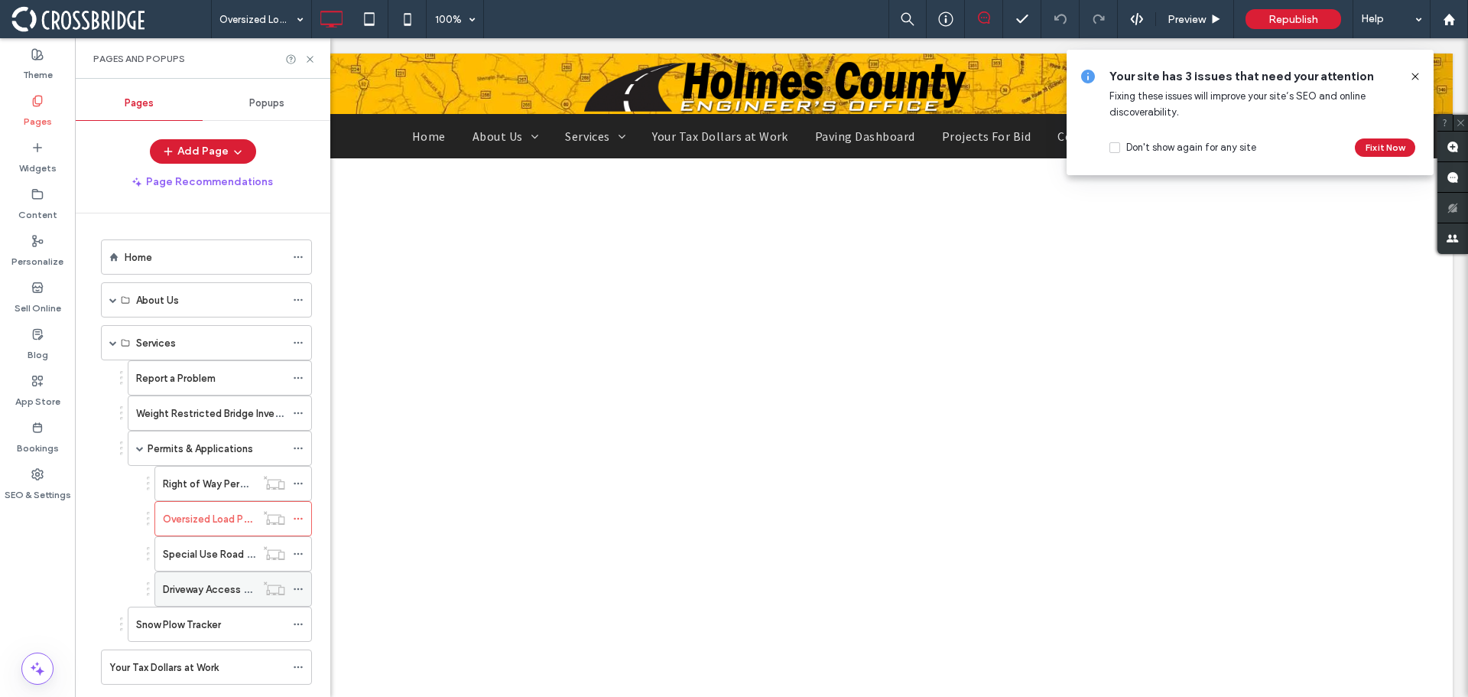
click at [212, 585] on label "Driveway Access Permit Application" at bounding box center [246, 589] width 166 height 27
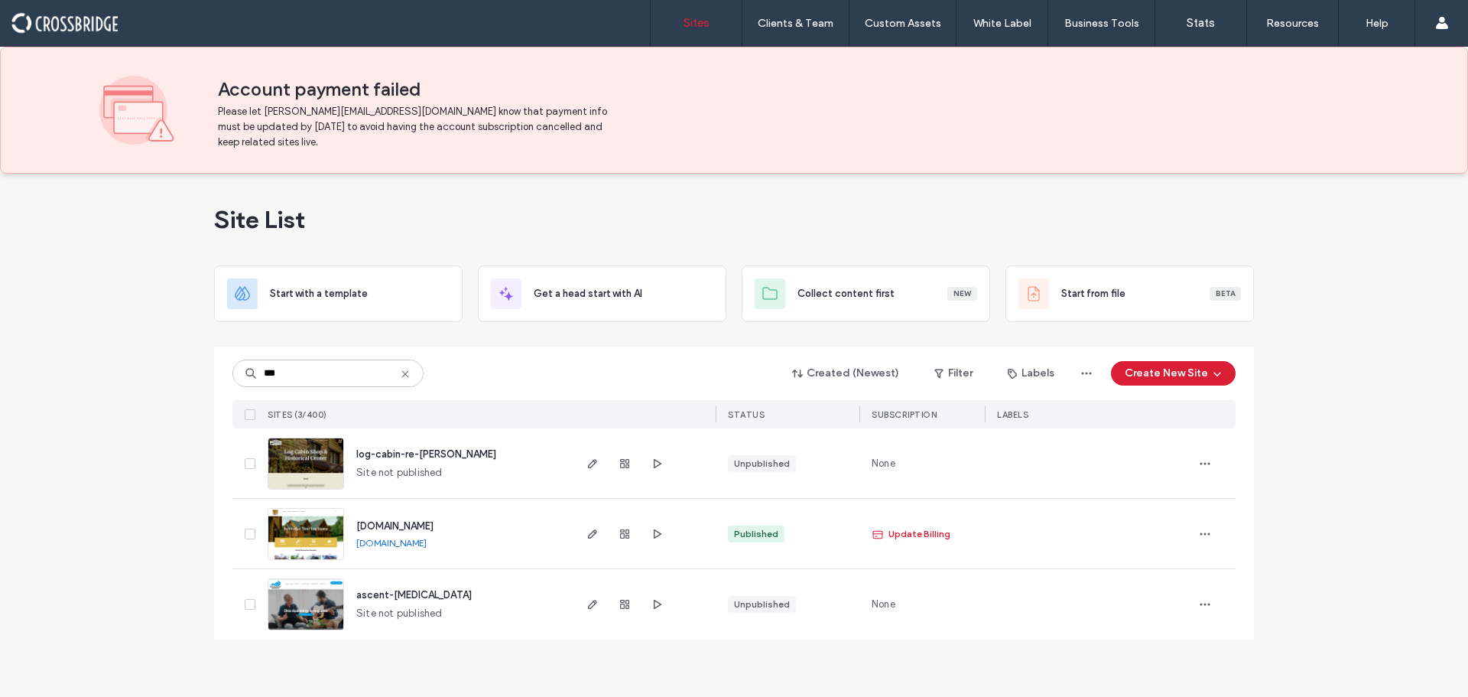
type input "***"
click at [313, 457] on img at bounding box center [305, 490] width 75 height 104
